Goal: Task Accomplishment & Management: Manage account settings

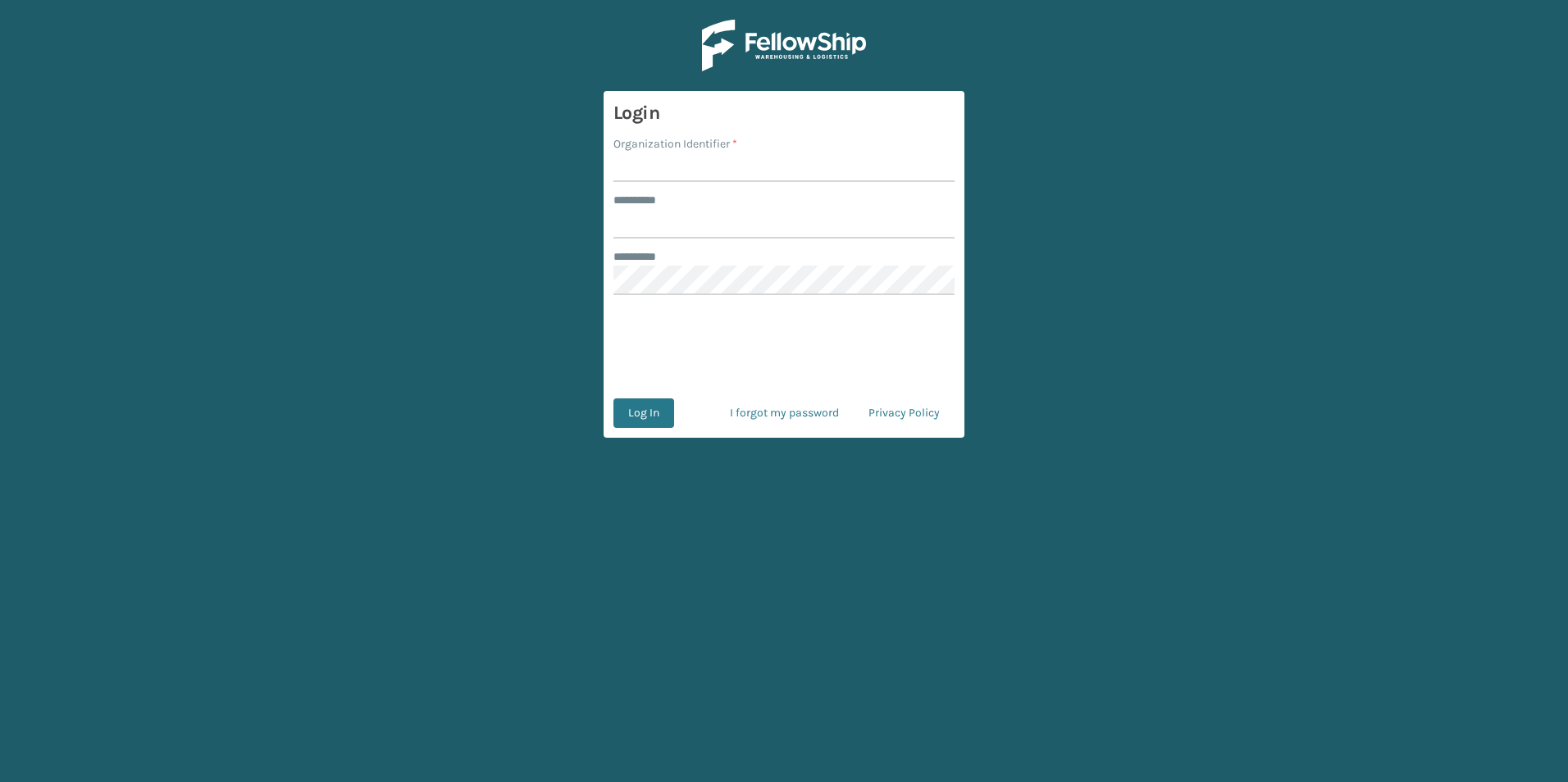
click at [700, 172] on input "Organization Identifier *" at bounding box center [784, 167] width 341 height 30
type input "LifeStyle"
click at [691, 223] on input "******** *" at bounding box center [784, 224] width 341 height 30
type input "**********"
click at [641, 399] on button "Log In" at bounding box center [644, 413] width 61 height 30
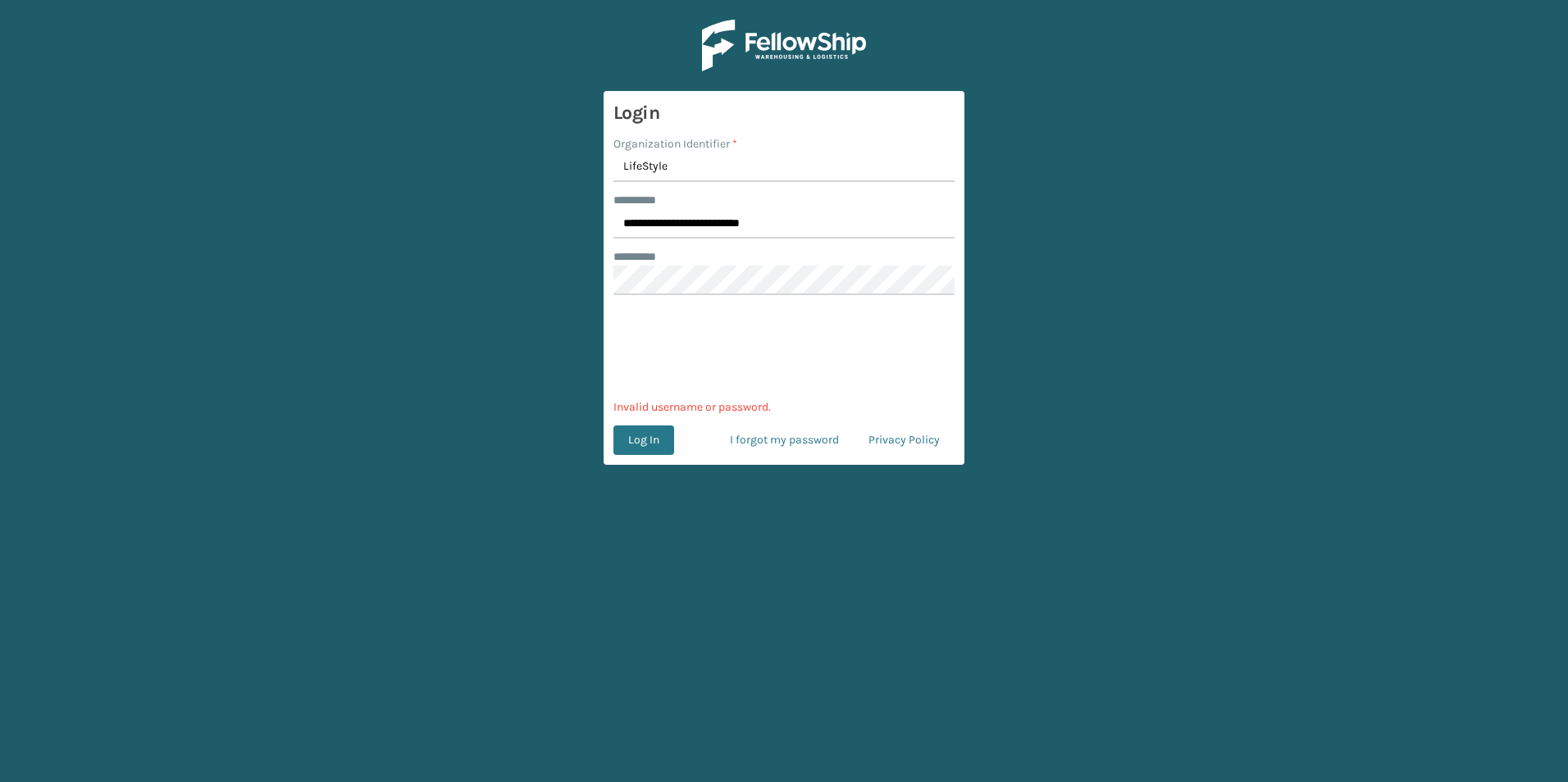
click at [690, 254] on div "******** *" at bounding box center [784, 257] width 341 height 17
click at [711, 298] on form "**********" at bounding box center [784, 278] width 361 height 374
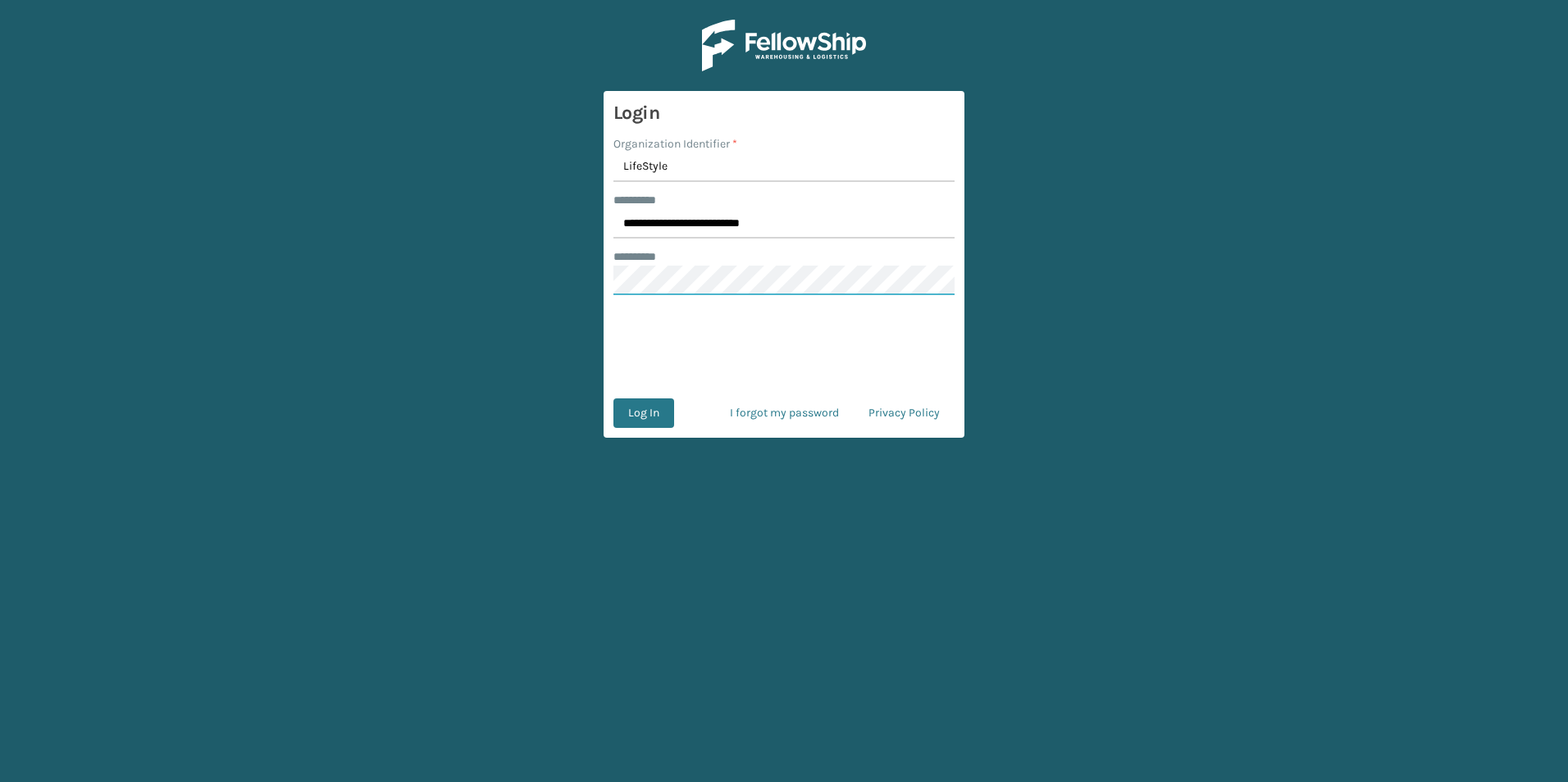
click at [613, 398] on button "Log In" at bounding box center [644, 413] width 61 height 30
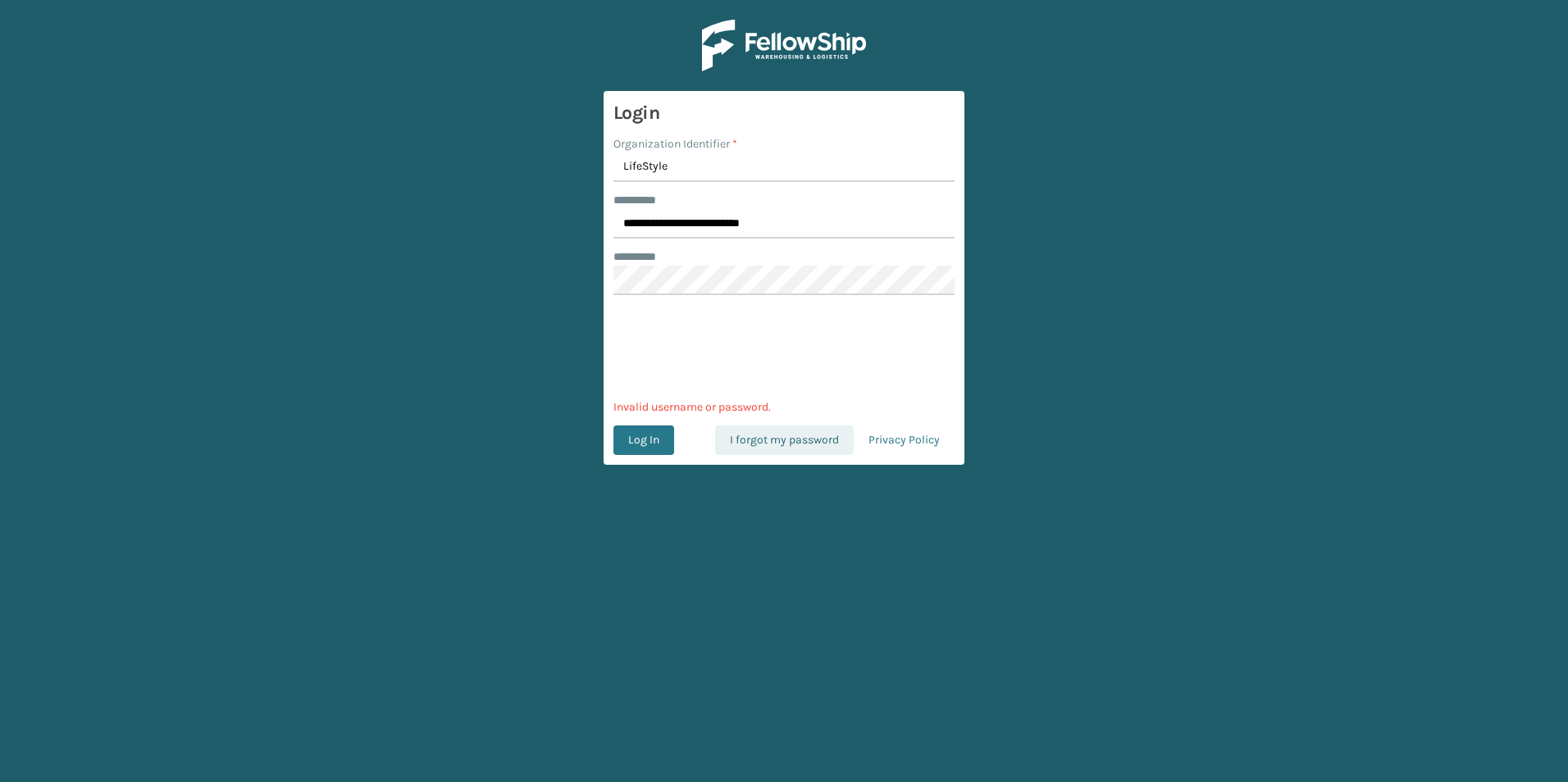
click at [798, 436] on link "I forgot my password" at bounding box center [784, 440] width 138 height 30
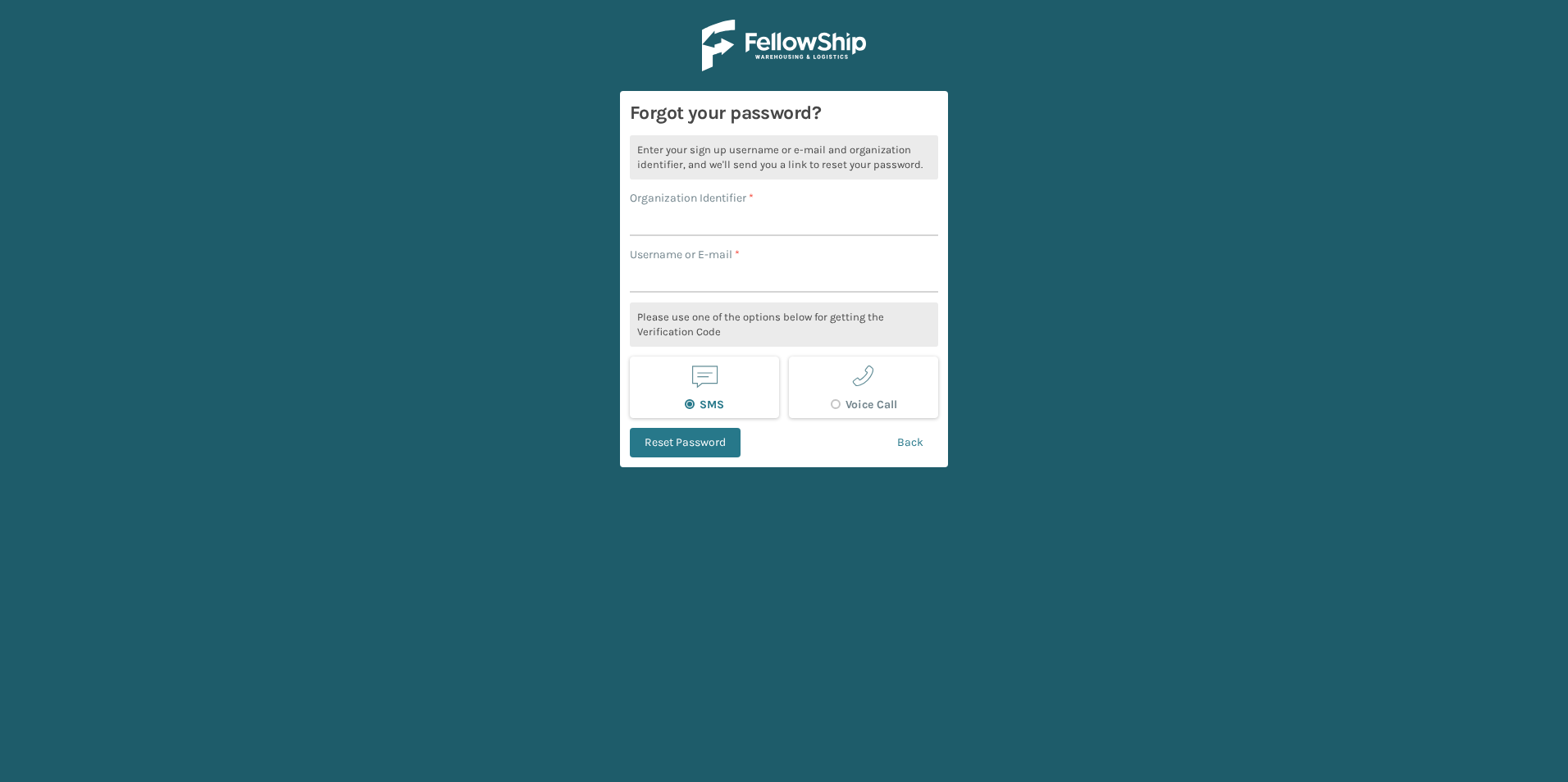
click at [770, 193] on div "Organization Identifier *" at bounding box center [784, 198] width 309 height 17
click at [769, 216] on input "Organization Identifier *" at bounding box center [784, 221] width 309 height 30
type input "LifeStyle"
type input "isaac@lifestylesolutions.com"
click at [630, 428] on button "Reset Password" at bounding box center [685, 443] width 110 height 30
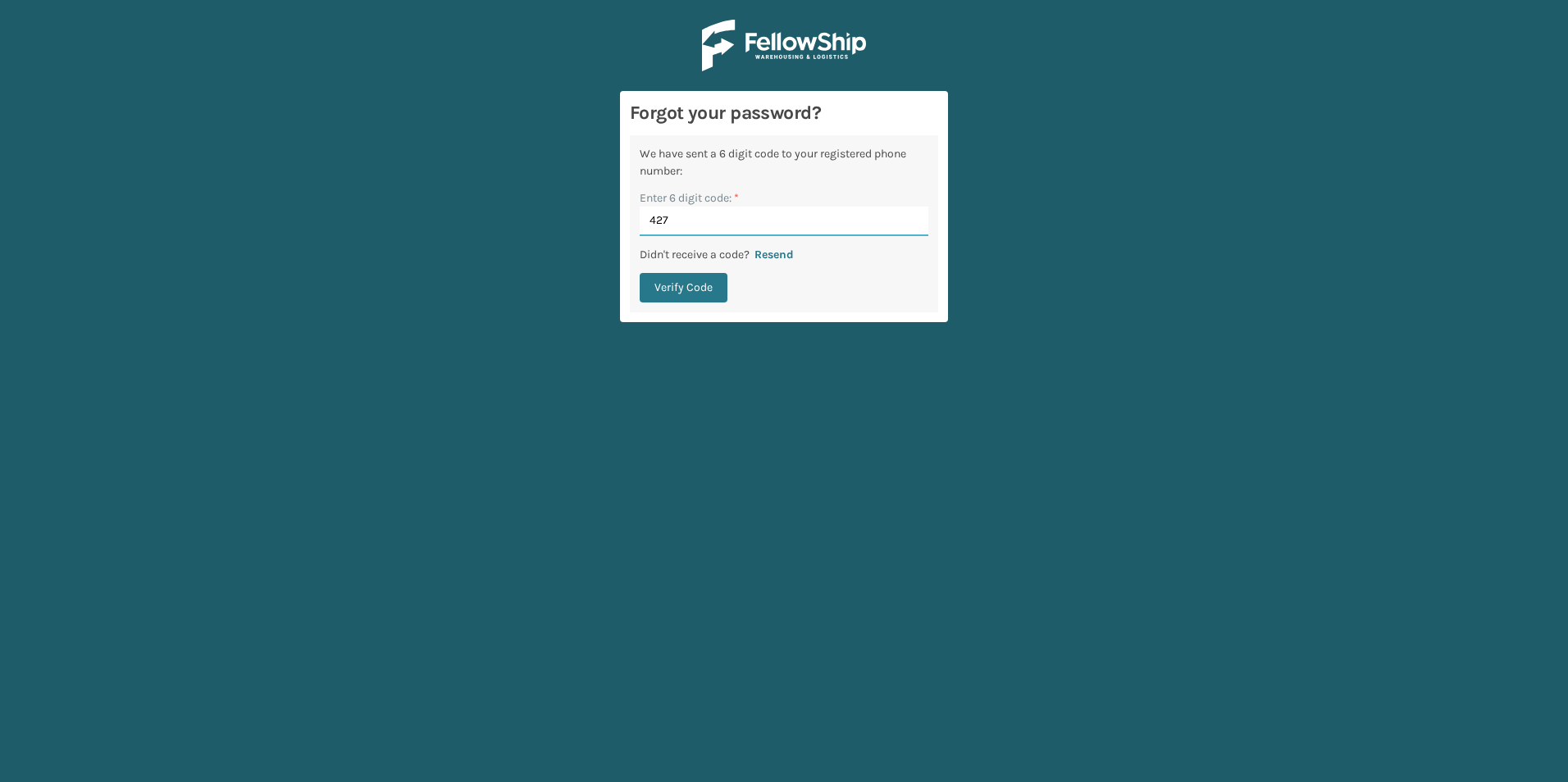
click at [699, 222] on input "427" at bounding box center [784, 221] width 289 height 30
click at [670, 282] on button "Verify Code" at bounding box center [683, 288] width 88 height 30
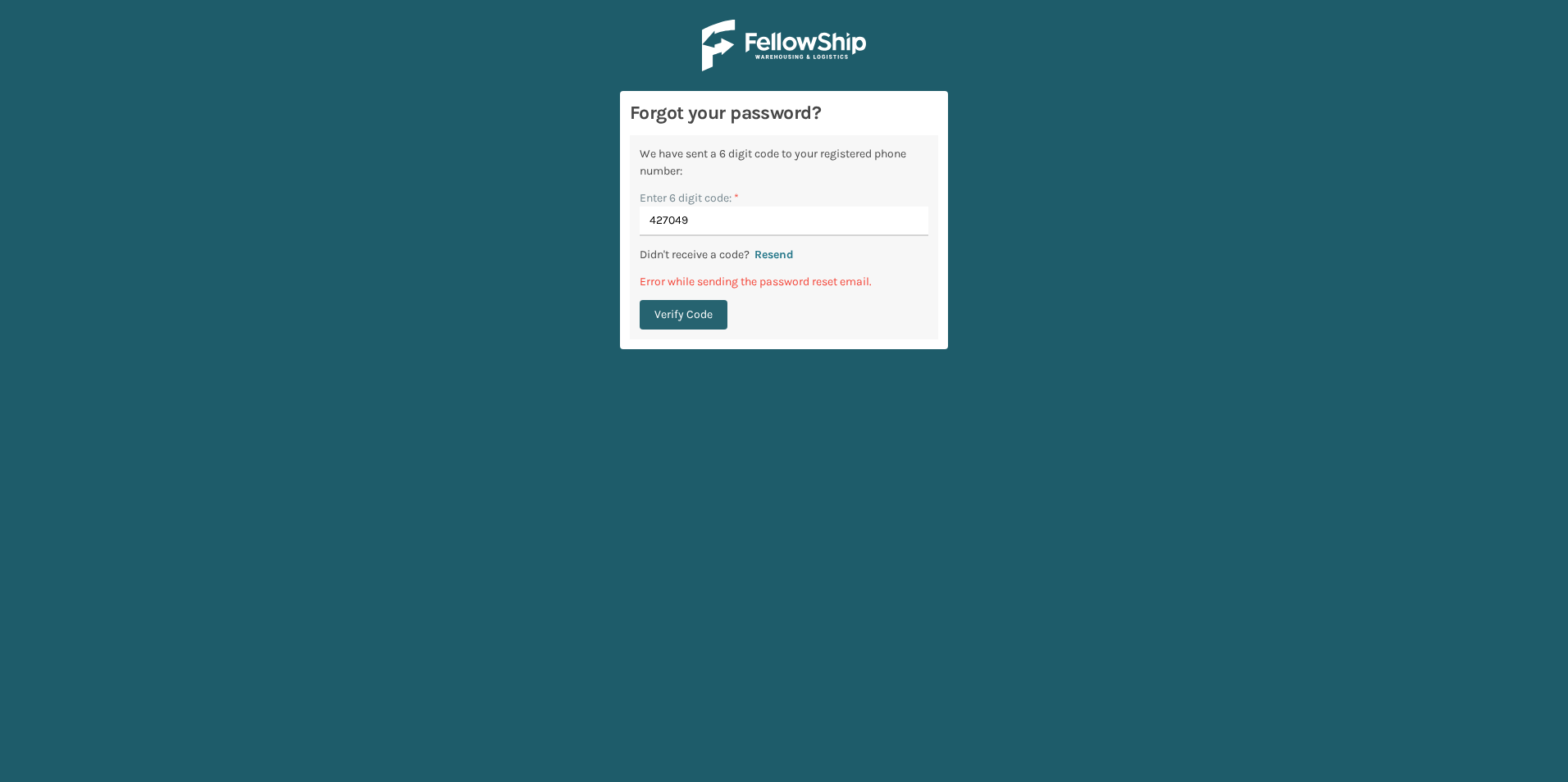
click at [679, 313] on button "Verify Code" at bounding box center [683, 315] width 88 height 30
click at [718, 217] on input "427049" at bounding box center [784, 221] width 289 height 30
click at [771, 254] on button "Resend" at bounding box center [775, 255] width 49 height 15
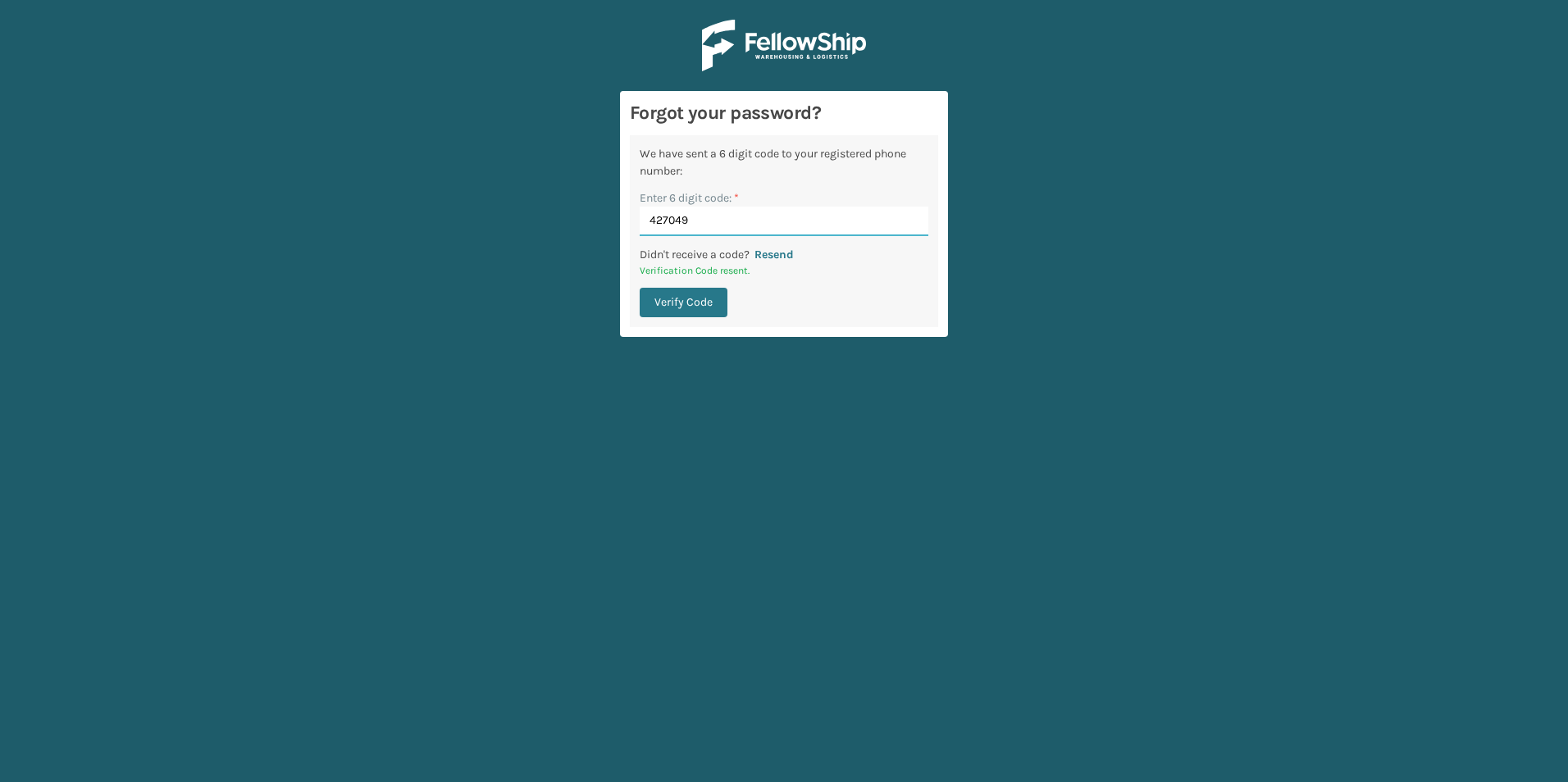
click at [696, 220] on input "427049" at bounding box center [784, 221] width 289 height 30
click at [696, 220] on input "427049" at bounding box center [784, 221] width 289 height 30
type input "476598"
click at [750, 248] on button "Resend" at bounding box center [775, 255] width 49 height 15
